Goal: Information Seeking & Learning: Learn about a topic

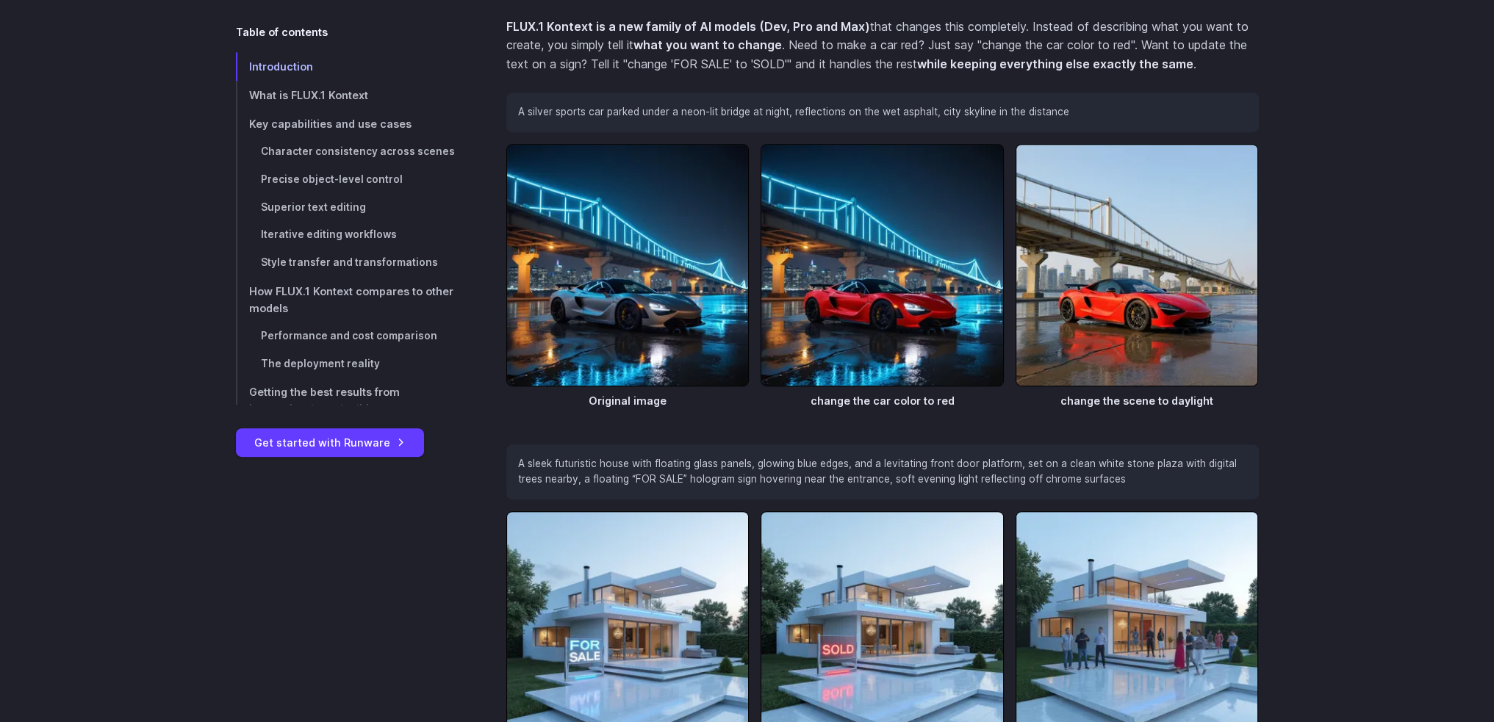
scroll to position [1029, 0]
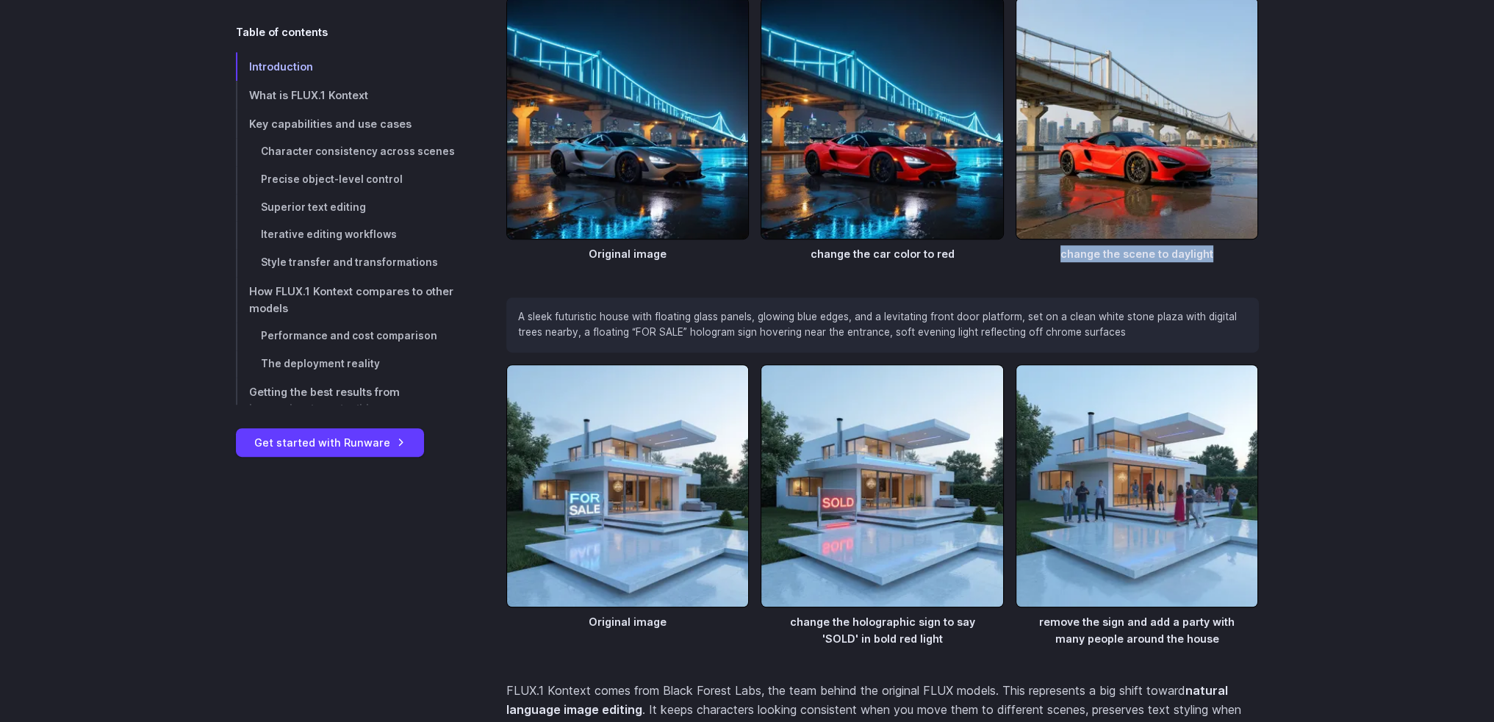
drag, startPoint x: 1214, startPoint y: 252, endPoint x: 1052, endPoint y: 255, distance: 162.4
click at [1052, 255] on figcaption "change the scene to daylight" at bounding box center [1136, 251] width 243 height 23
copy figcaption "change the scene to daylight"
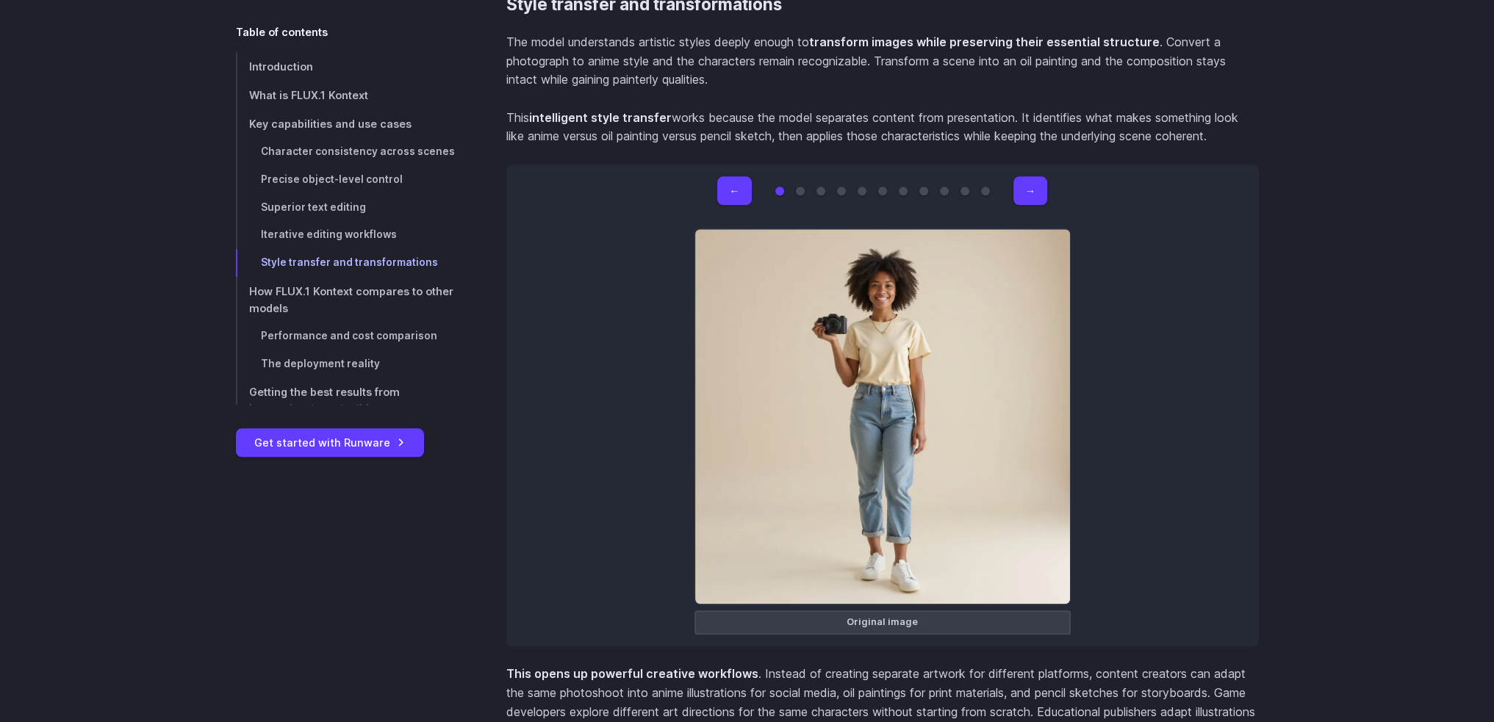
scroll to position [9551, 0]
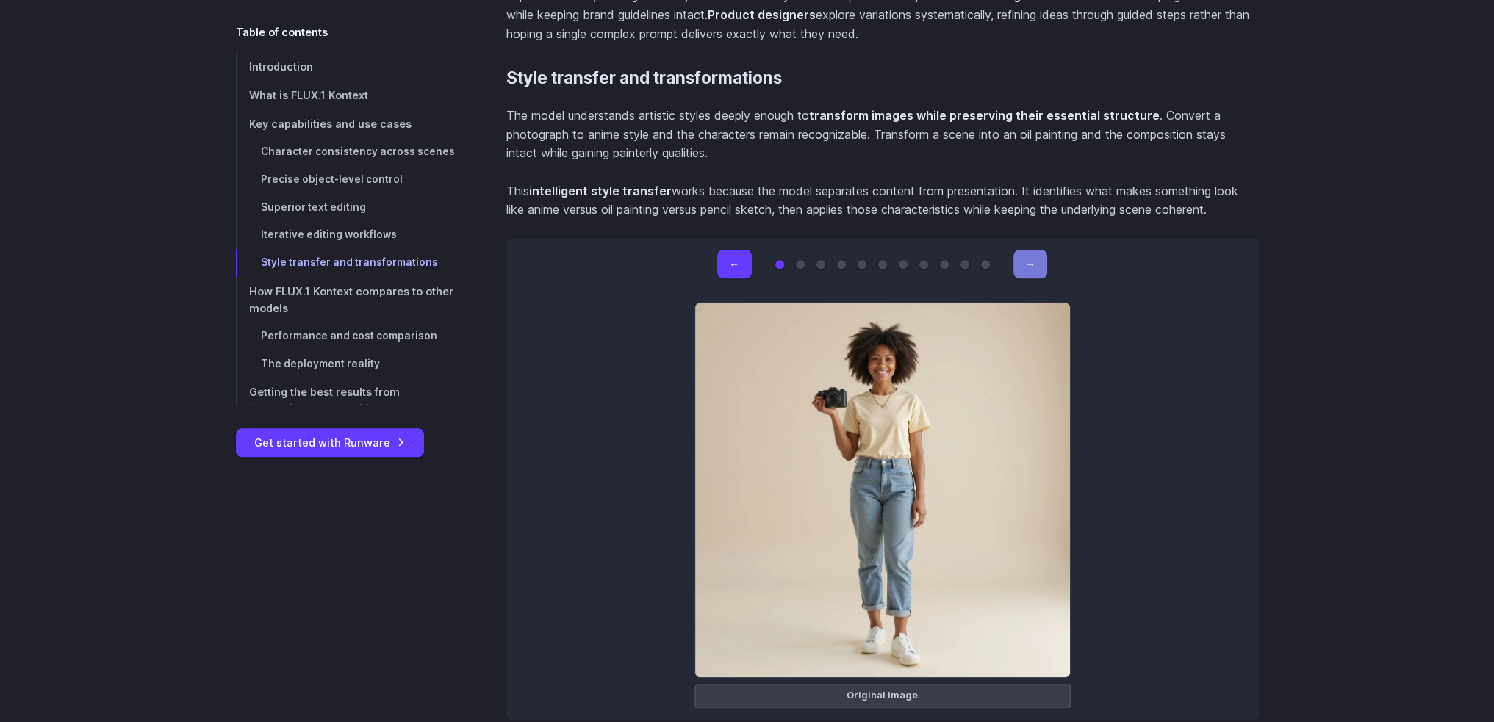
click at [1025, 254] on button "→" at bounding box center [1030, 264] width 34 height 29
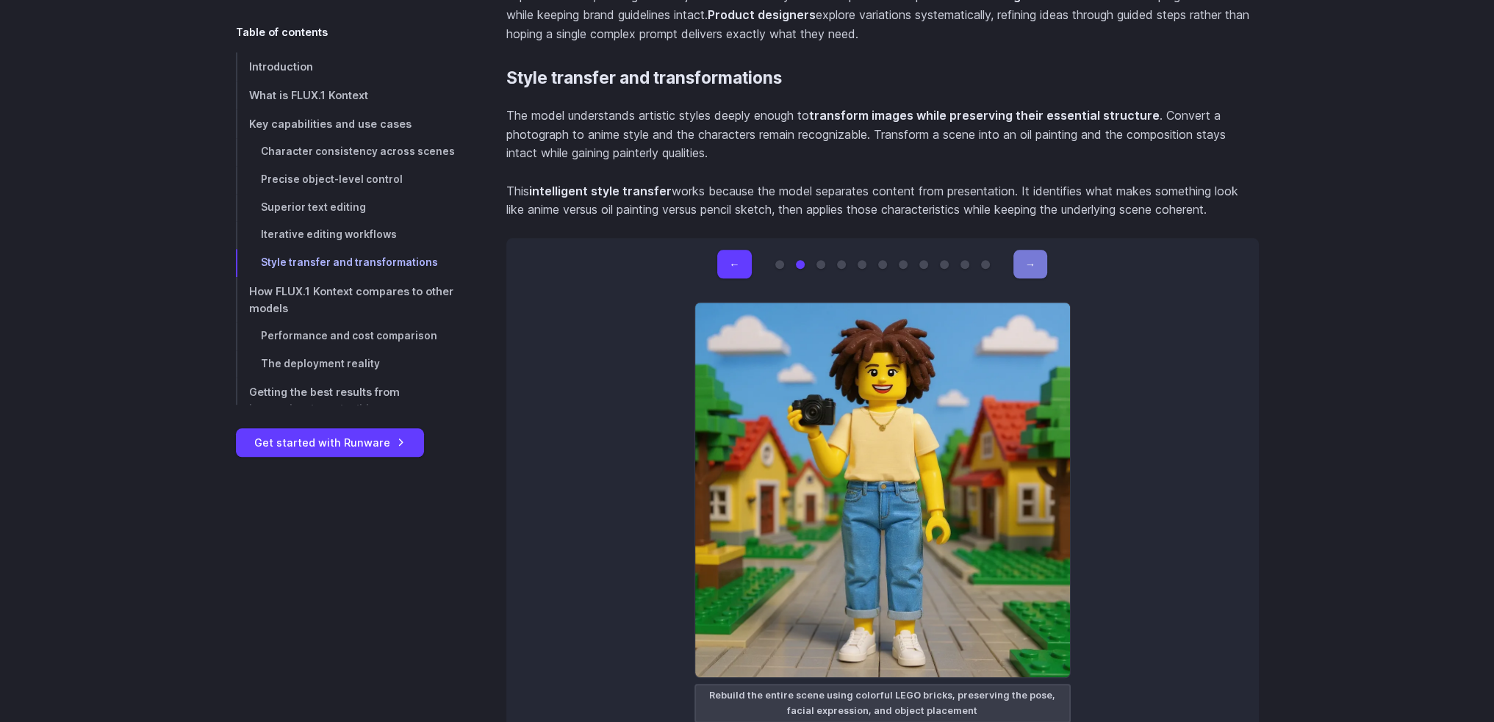
click at [1025, 254] on button "→" at bounding box center [1030, 264] width 34 height 29
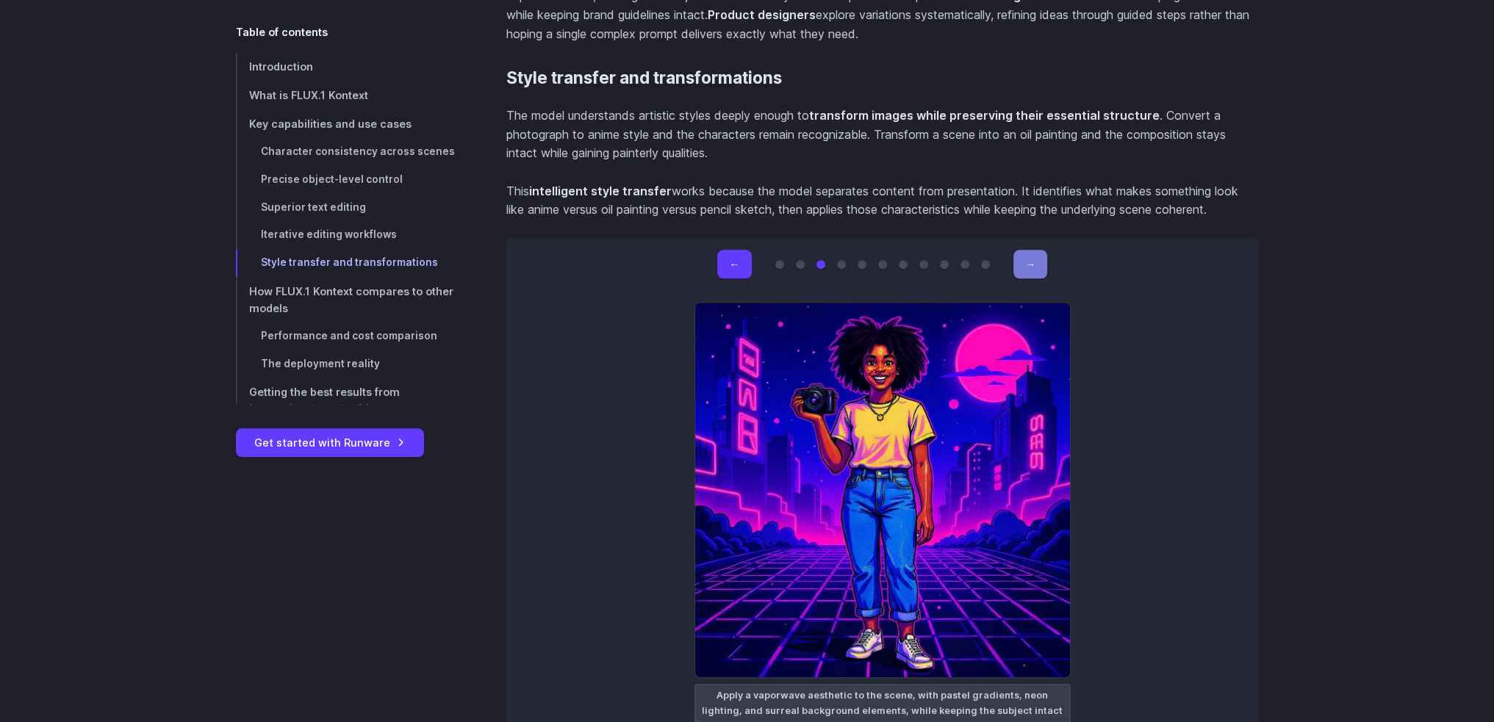
click at [1025, 254] on button "→" at bounding box center [1030, 264] width 34 height 29
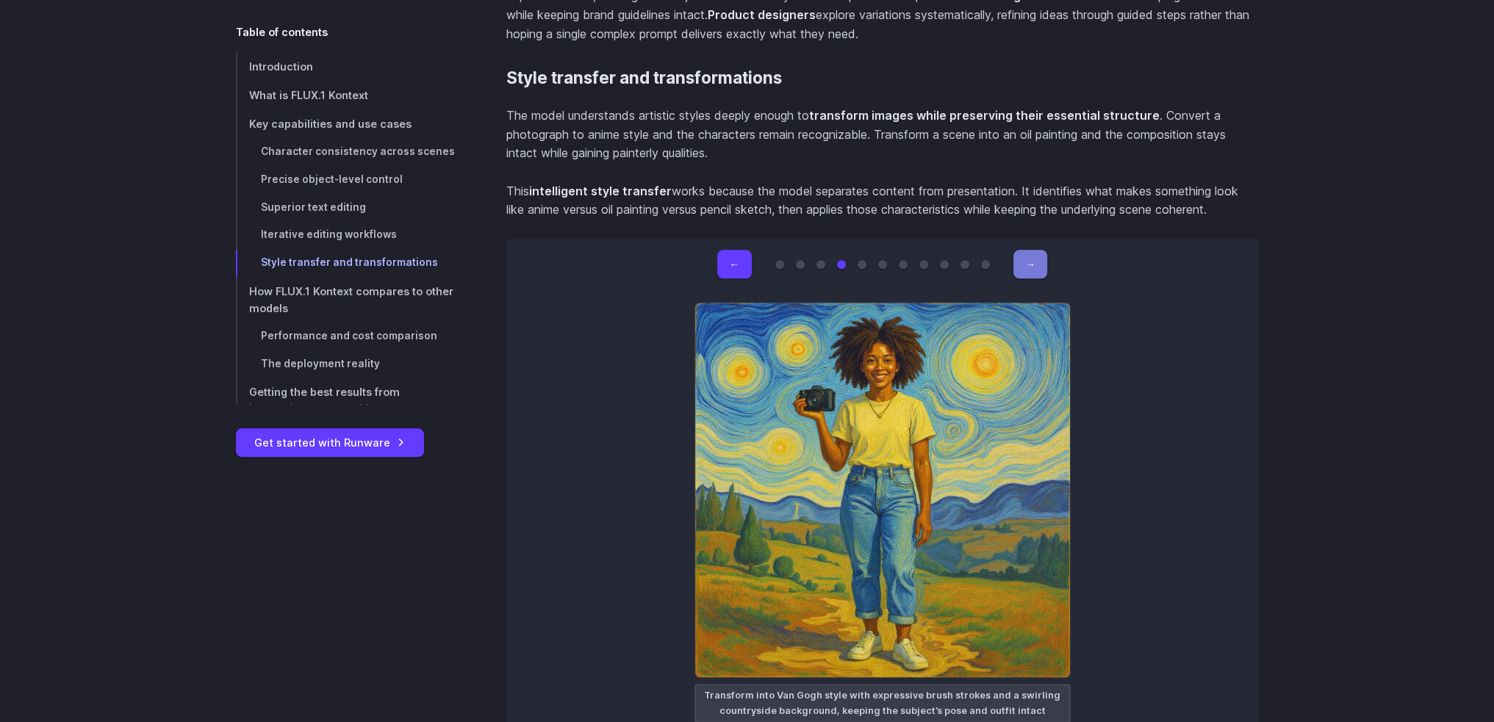
click at [1025, 254] on button "→" at bounding box center [1030, 264] width 34 height 29
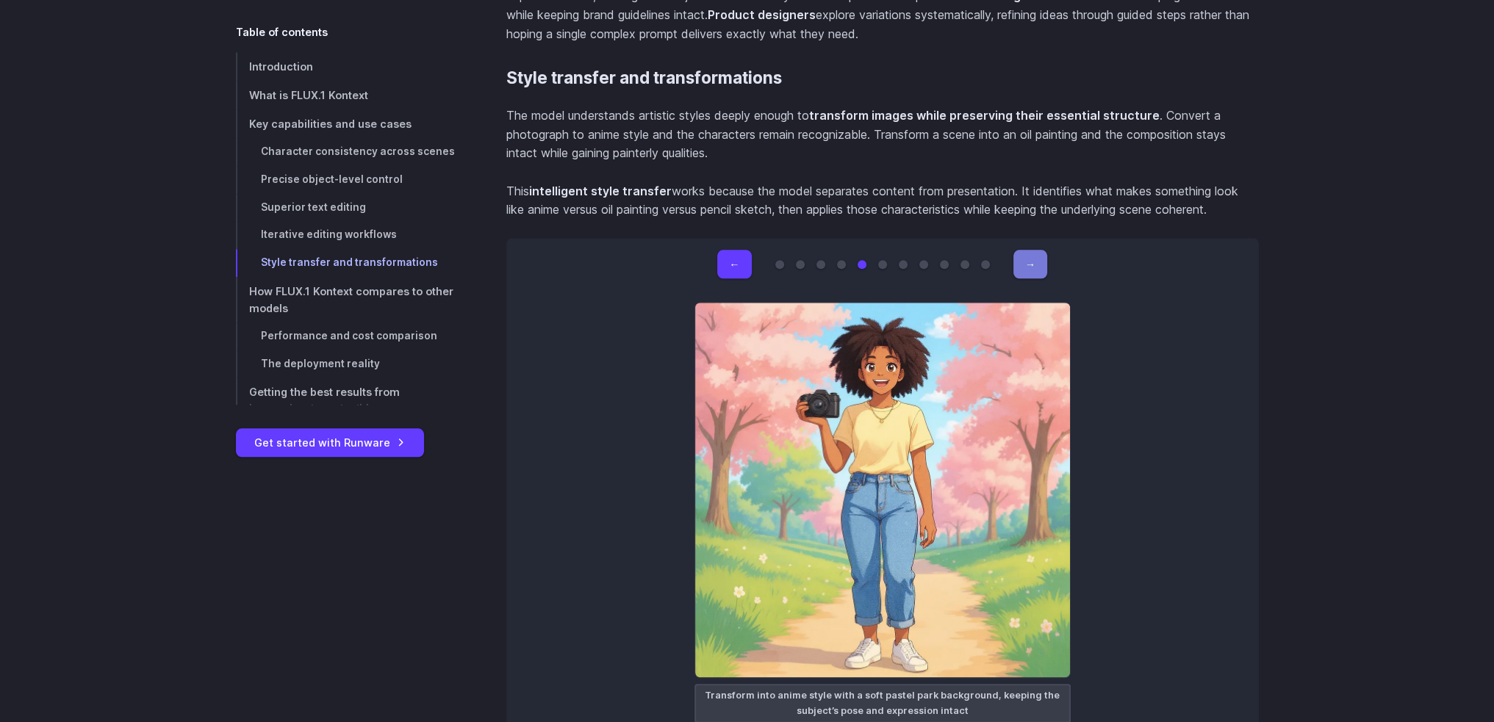
click at [1025, 254] on button "→" at bounding box center [1030, 264] width 34 height 29
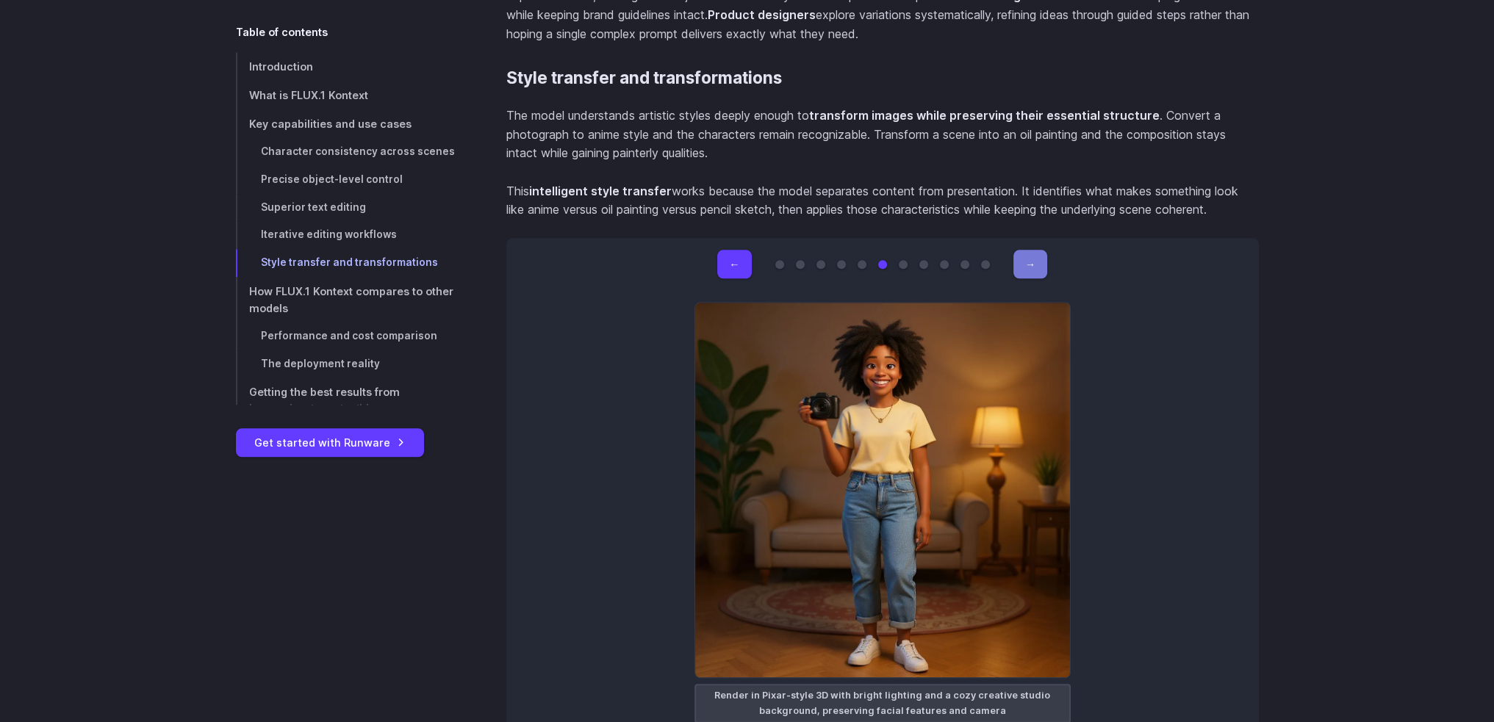
click at [1025, 254] on button "→" at bounding box center [1030, 264] width 34 height 29
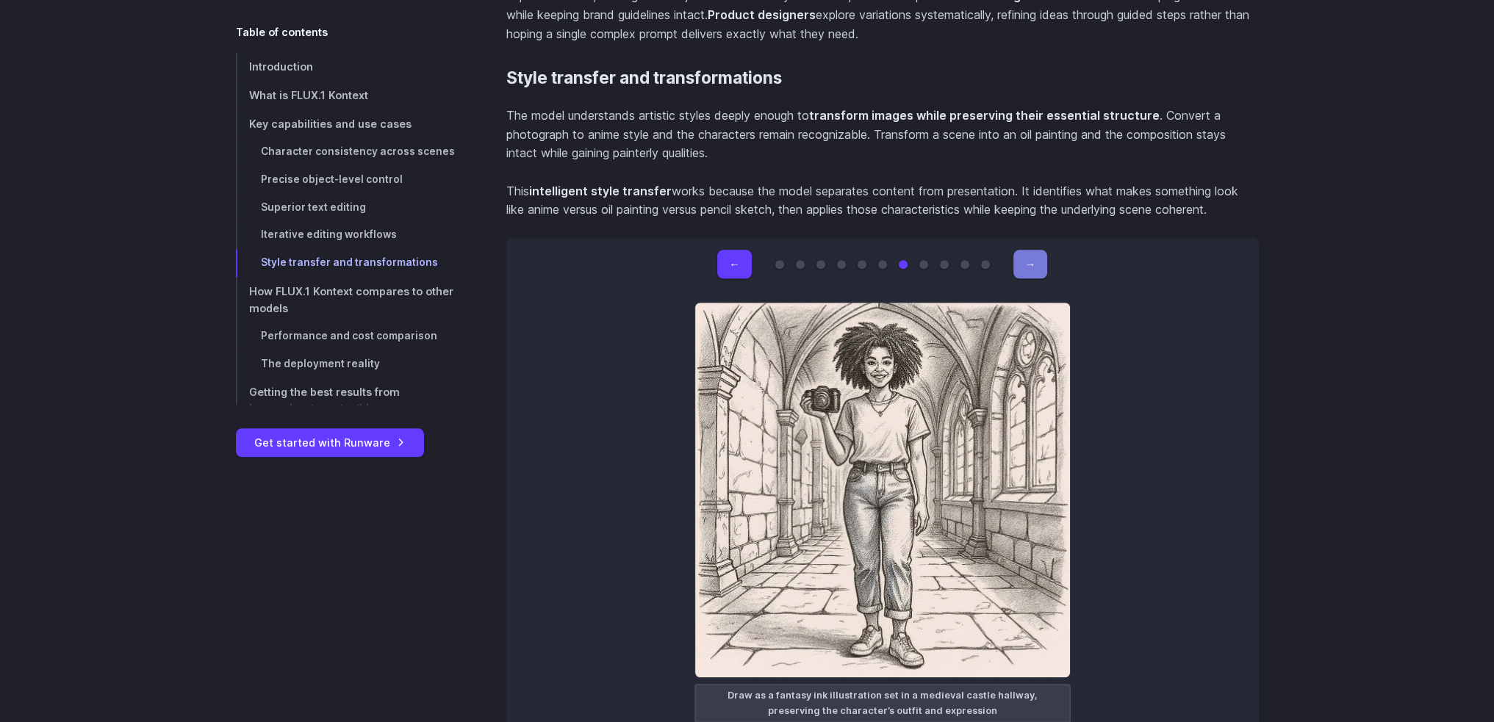
click at [1025, 254] on button "→" at bounding box center [1030, 264] width 34 height 29
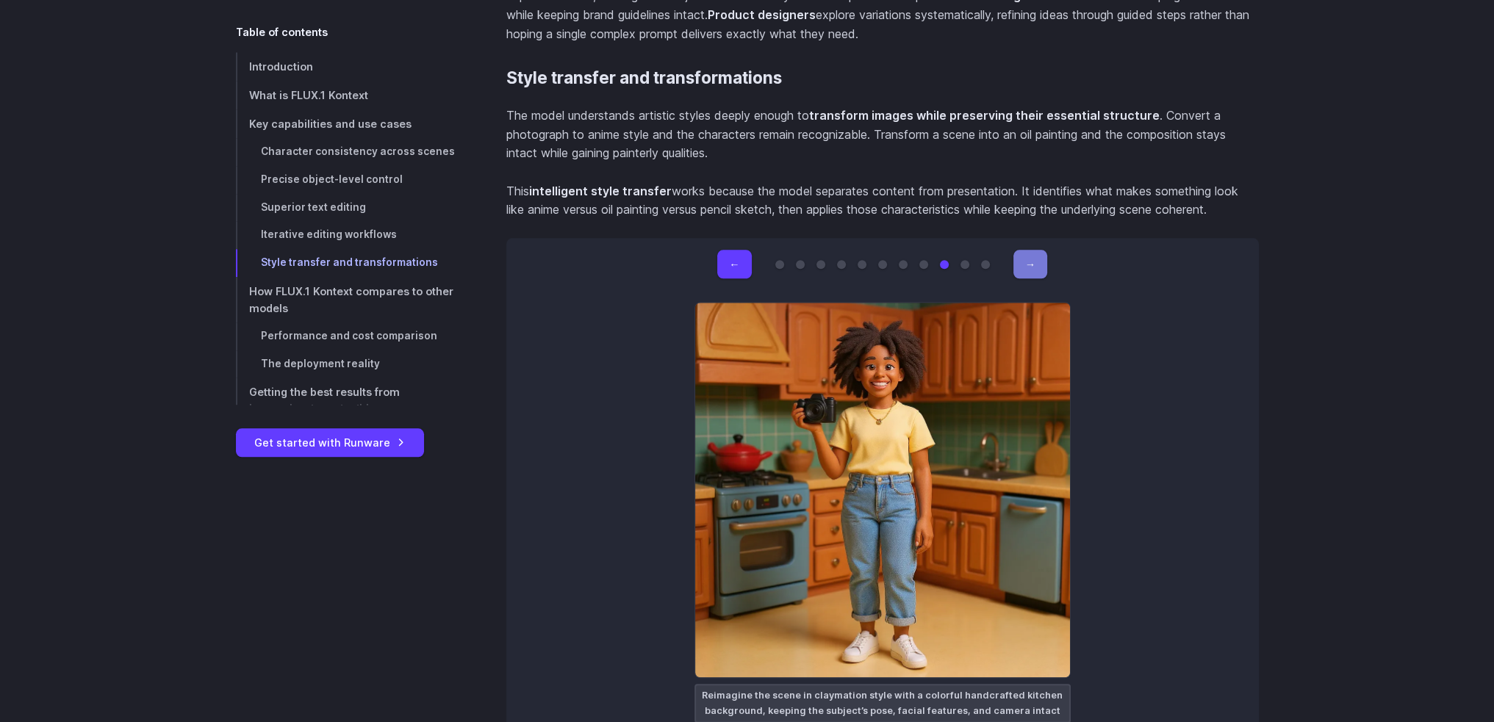
click at [1025, 254] on button "→" at bounding box center [1030, 264] width 34 height 29
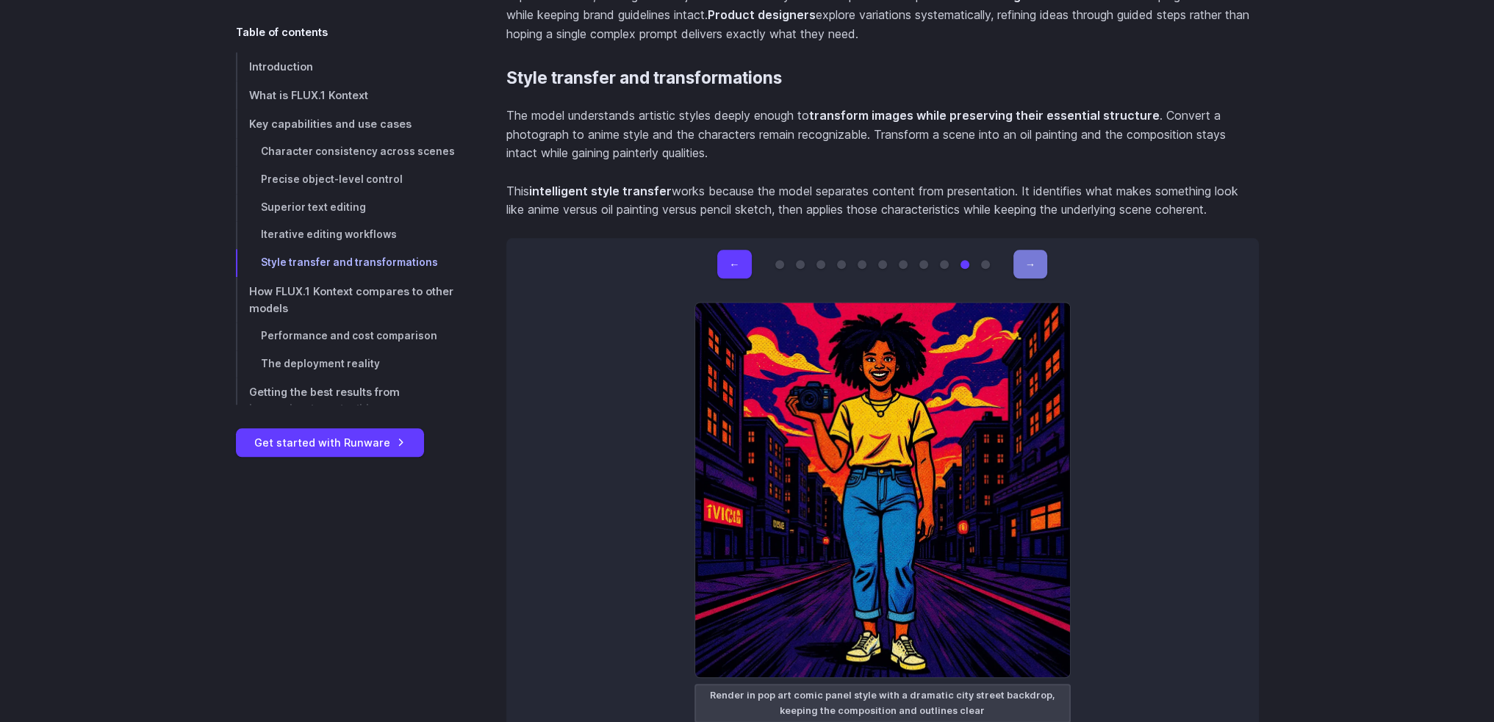
click at [1025, 254] on button "→" at bounding box center [1030, 264] width 34 height 29
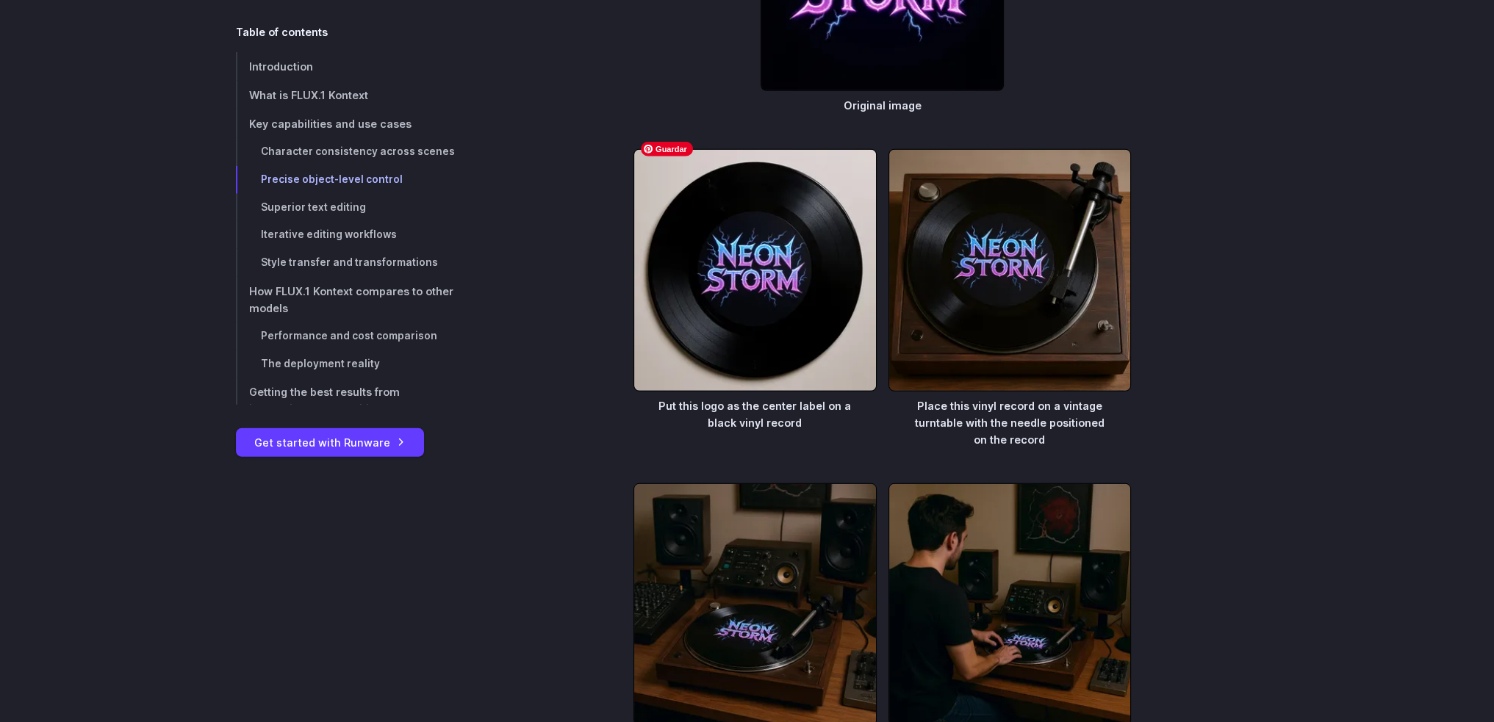
scroll to position [5657, 0]
